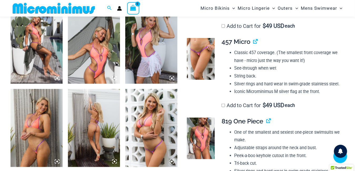
scroll to position [390, 0]
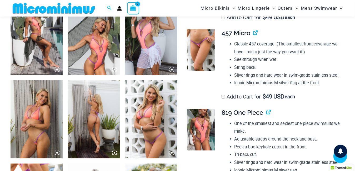
click at [107, 88] on img at bounding box center [94, 119] width 52 height 78
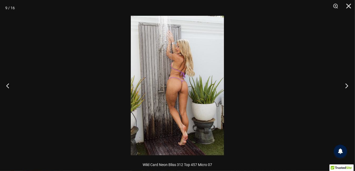
click at [345, 86] on button "Next" at bounding box center [345, 86] width 20 height 26
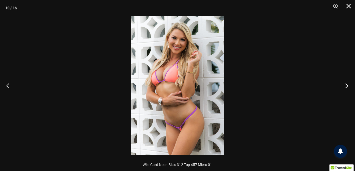
click at [346, 86] on button "Next" at bounding box center [345, 86] width 20 height 26
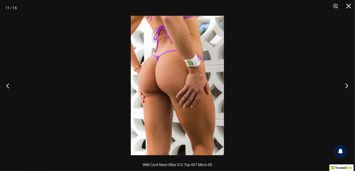
click at [346, 86] on button "Next" at bounding box center [345, 86] width 20 height 26
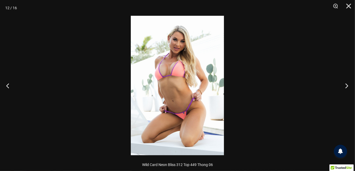
click at [346, 86] on button "Next" at bounding box center [345, 86] width 20 height 26
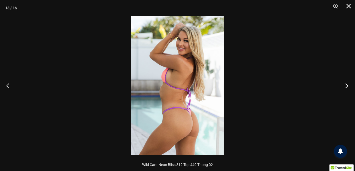
click at [346, 86] on button "Next" at bounding box center [345, 86] width 20 height 26
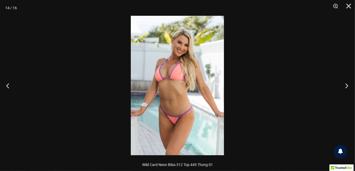
click at [346, 86] on button "Next" at bounding box center [345, 86] width 20 height 26
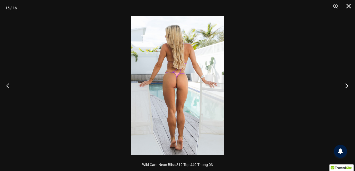
click at [346, 86] on button "Next" at bounding box center [345, 86] width 20 height 26
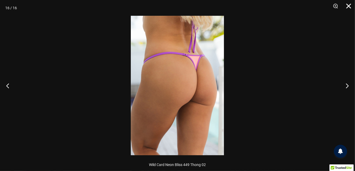
click at [349, 6] on button "Close" at bounding box center [346, 8] width 13 height 16
